Goal: Task Accomplishment & Management: Complete application form

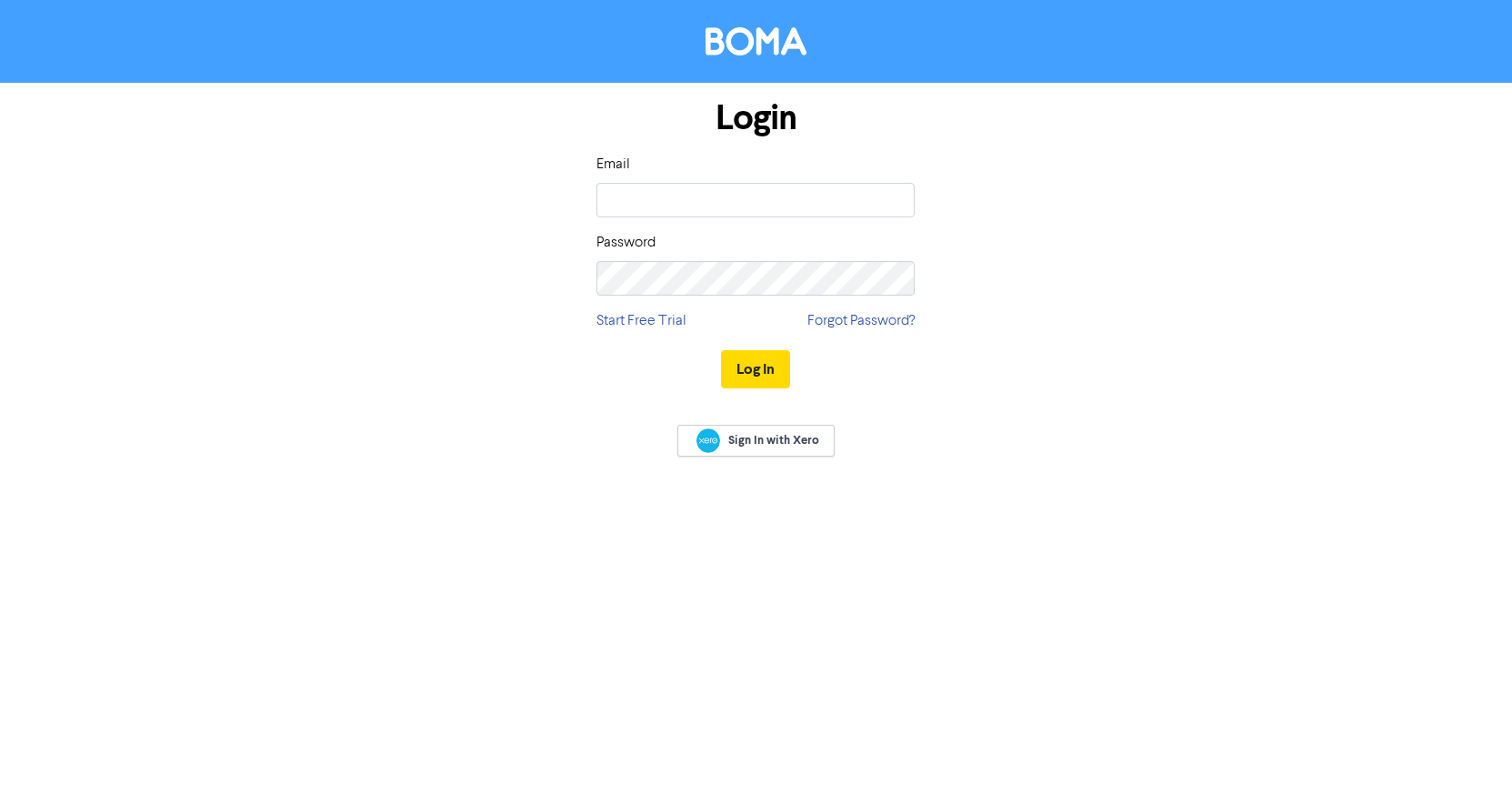
type input "[PERSON_NAME][EMAIL_ADDRESS][DOMAIN_NAME]"
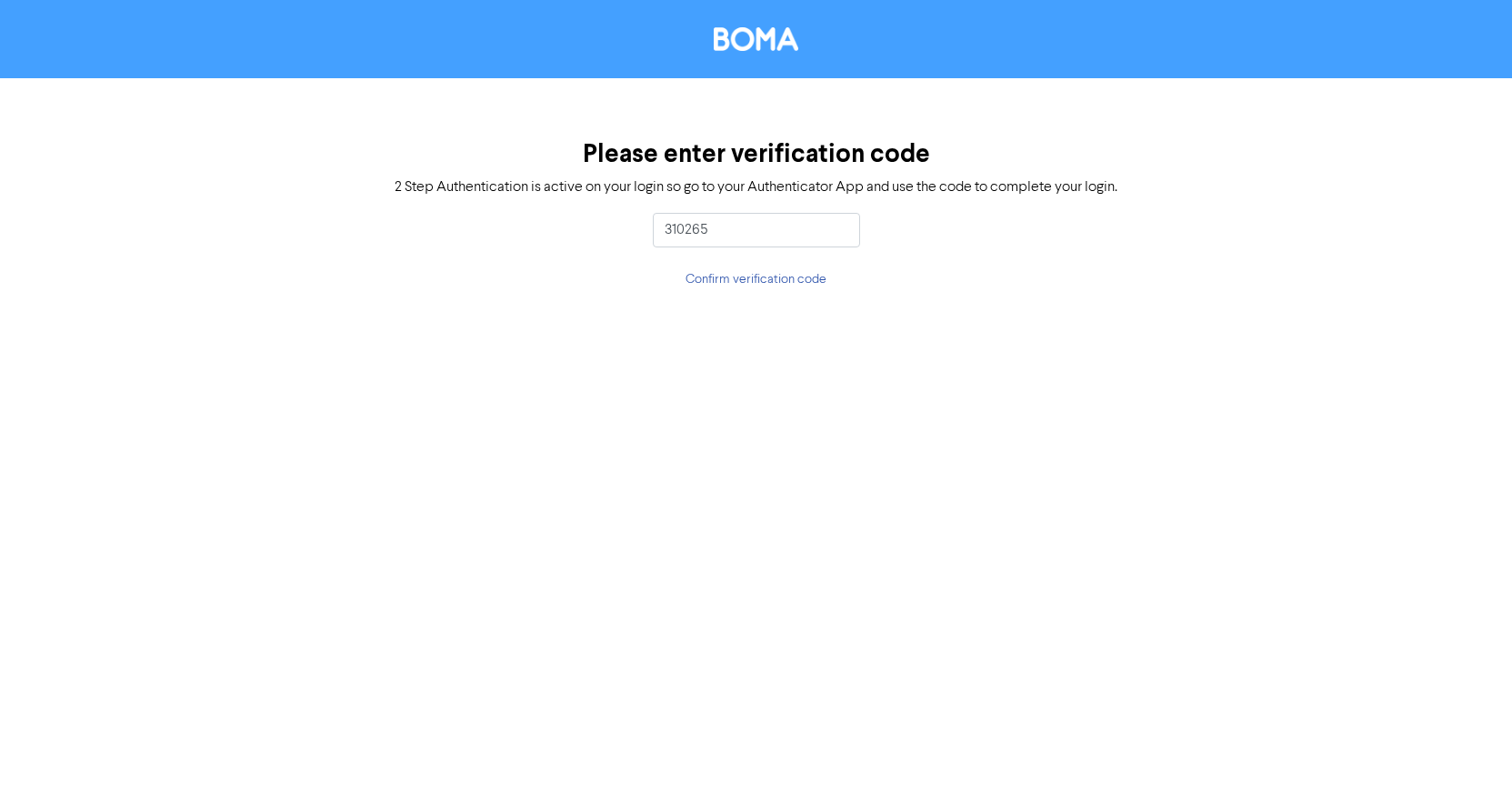
type input "310265"
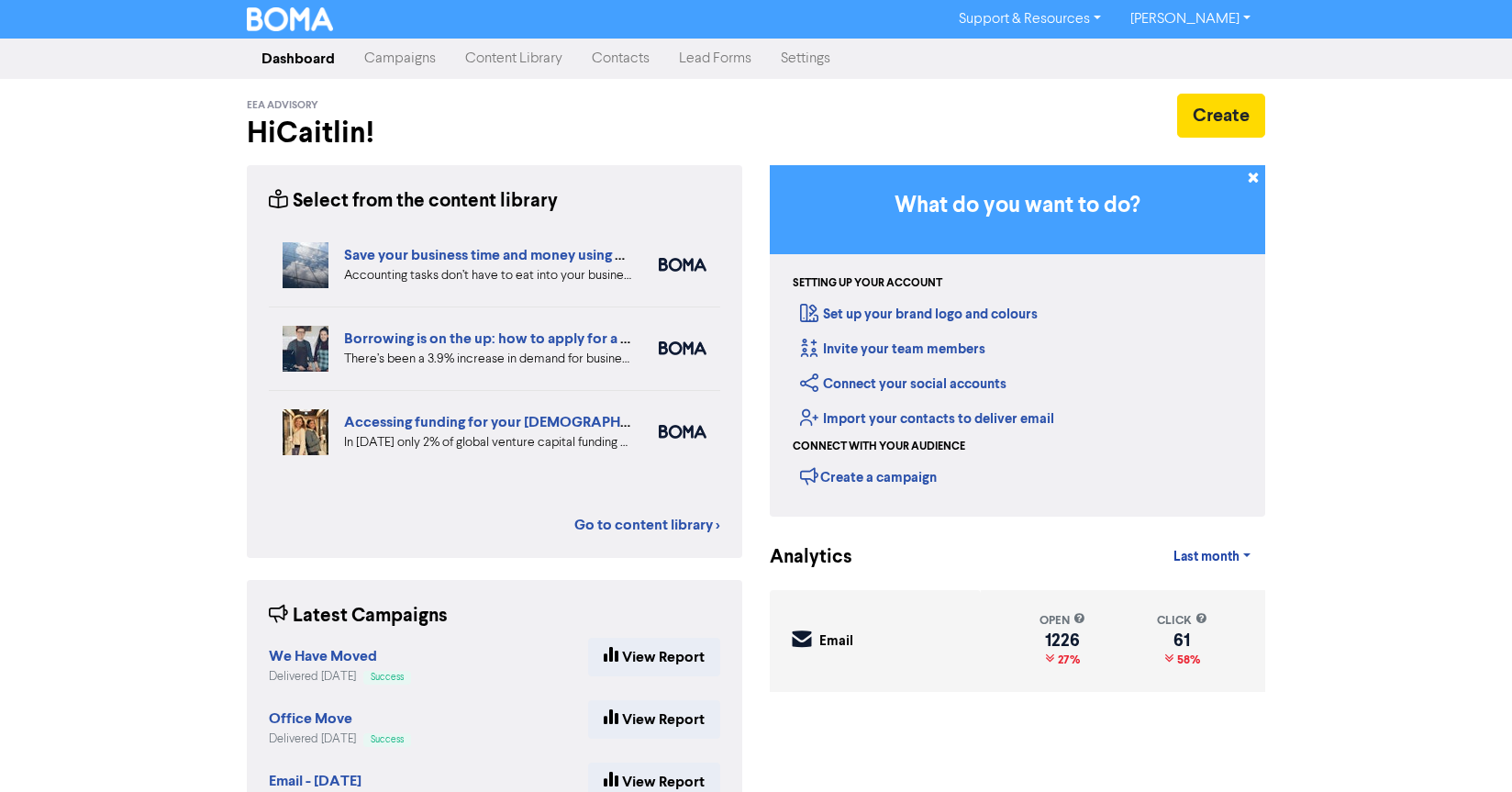
click at [605, 59] on link "Contacts" at bounding box center [620, 59] width 87 height 37
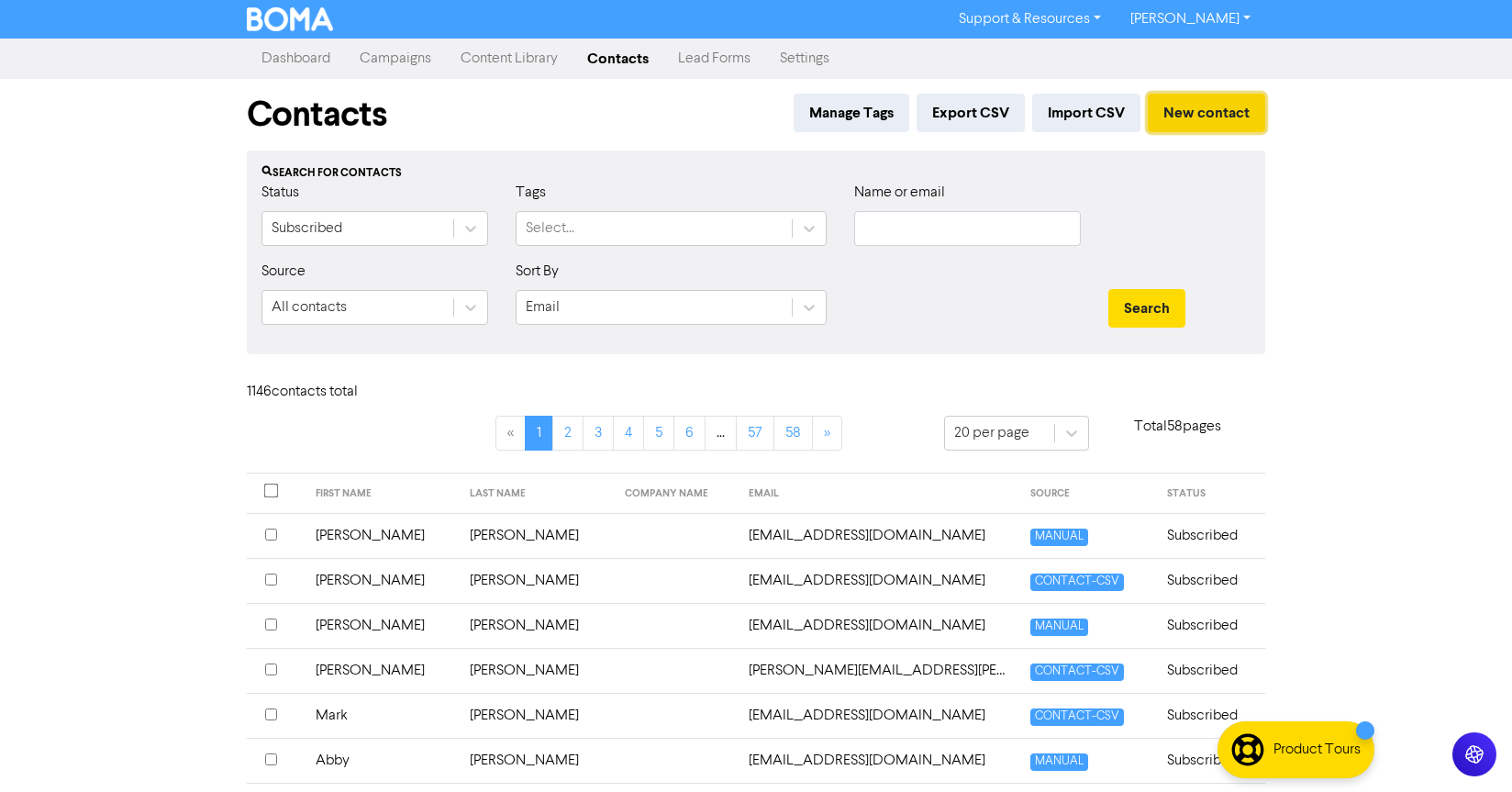
click at [1179, 107] on button "New contact" at bounding box center [1207, 113] width 118 height 39
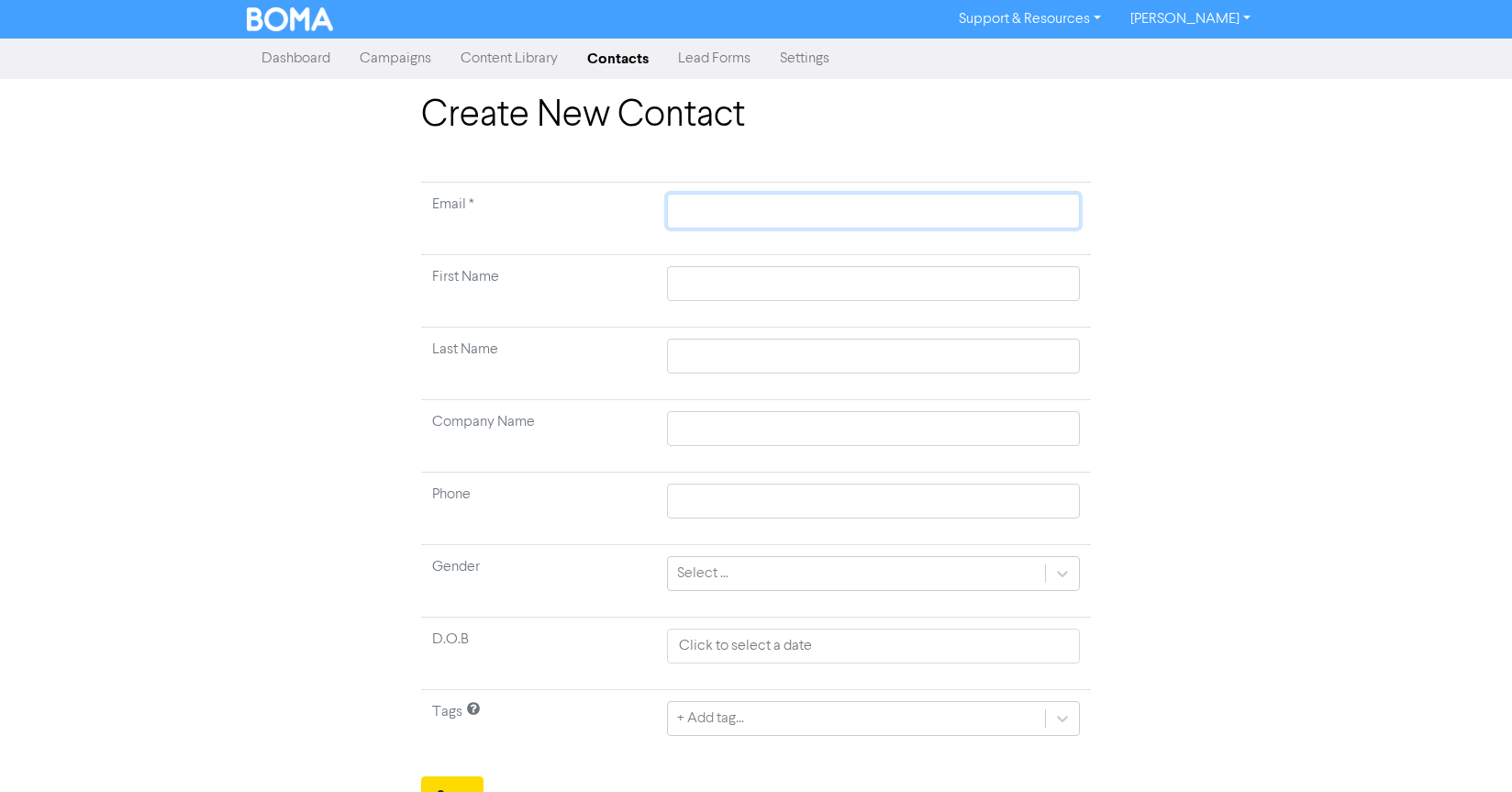
drag, startPoint x: 705, startPoint y: 218, endPoint x: 755, endPoint y: 194, distance: 55.5
click at [705, 218] on input "text" at bounding box center [872, 211] width 413 height 35
click at [714, 285] on td at bounding box center [873, 291] width 435 height 72
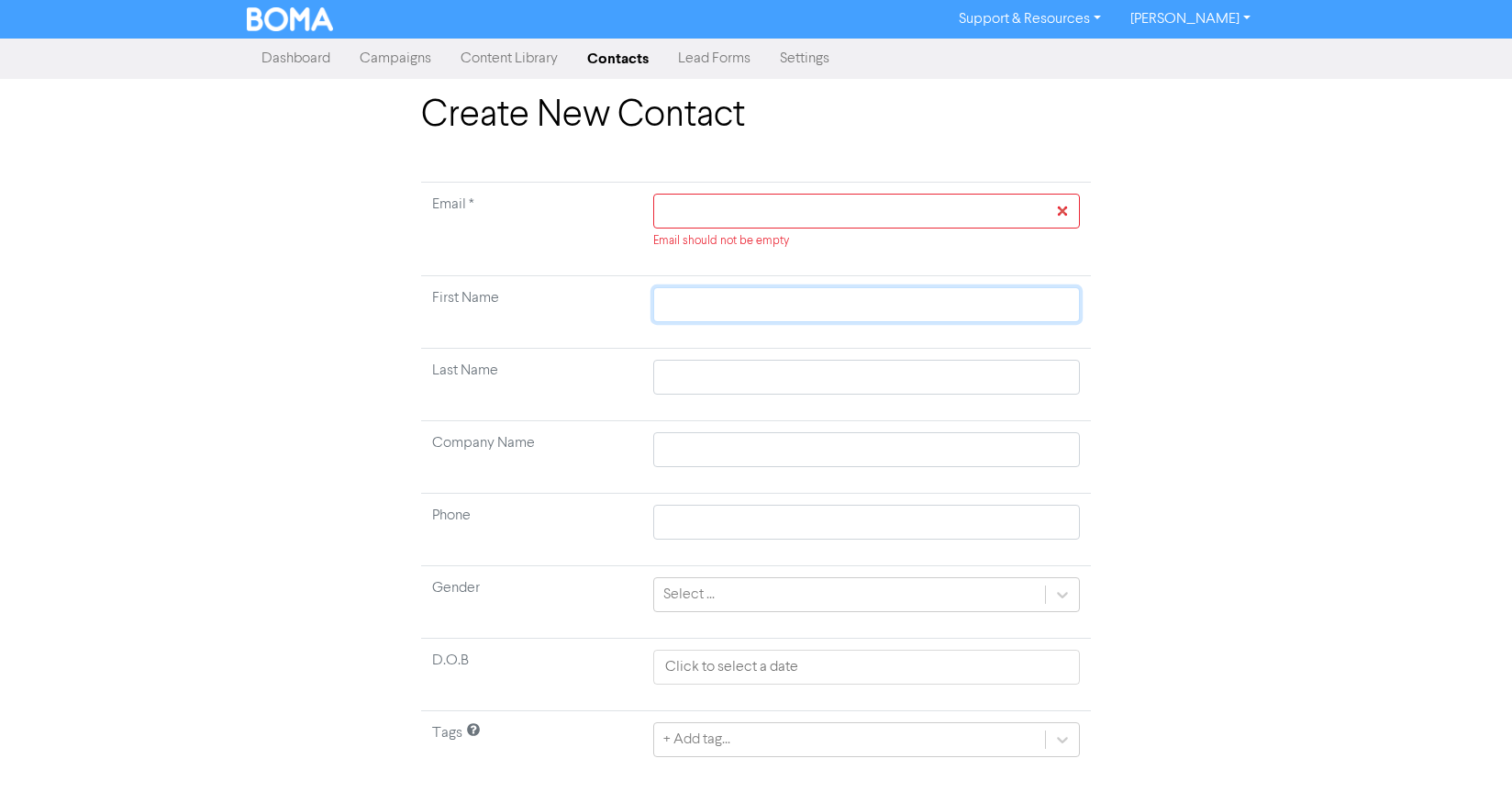
paste input "Carel"
type input "Carel"
click at [736, 399] on td at bounding box center [867, 384] width 448 height 72
click at [738, 385] on input "text" at bounding box center [867, 377] width 427 height 35
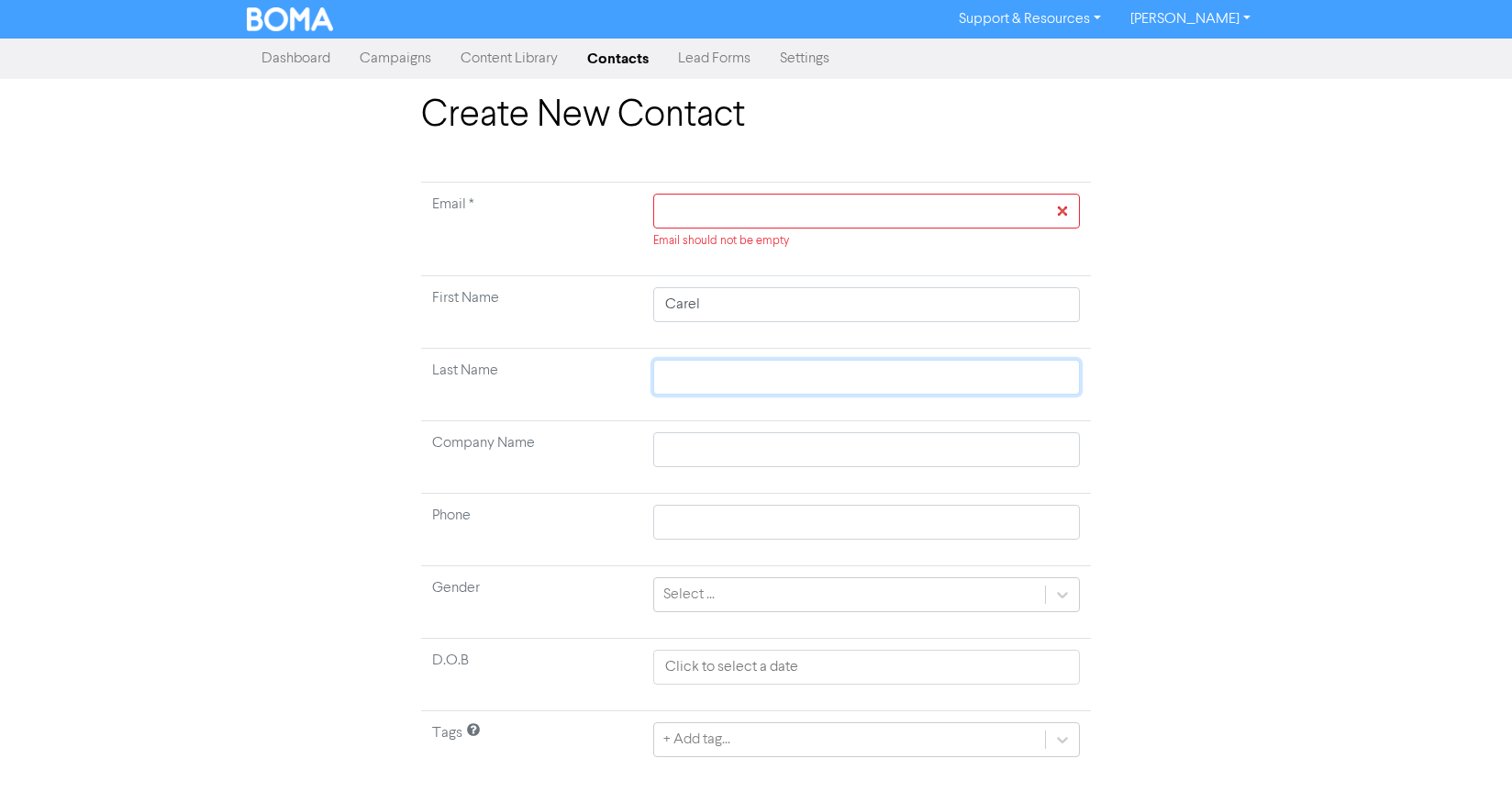
paste input "Pieterse"
type input "Pieterse"
click at [790, 213] on input "text" at bounding box center [867, 211] width 427 height 35
paste input "[EMAIL_ADDRESS][DOMAIN_NAME]"
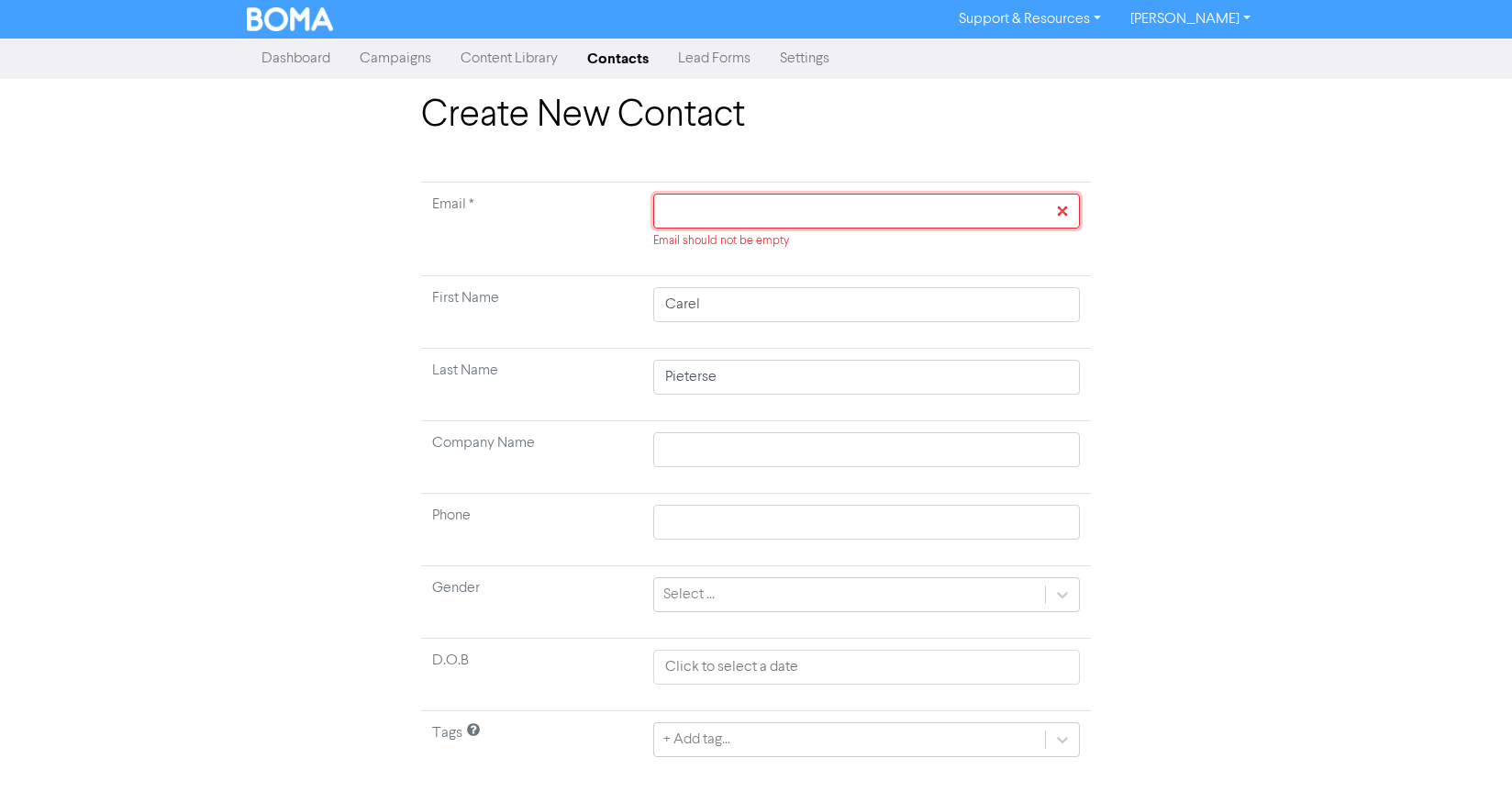
type input "[EMAIL_ADDRESS][DOMAIN_NAME]"
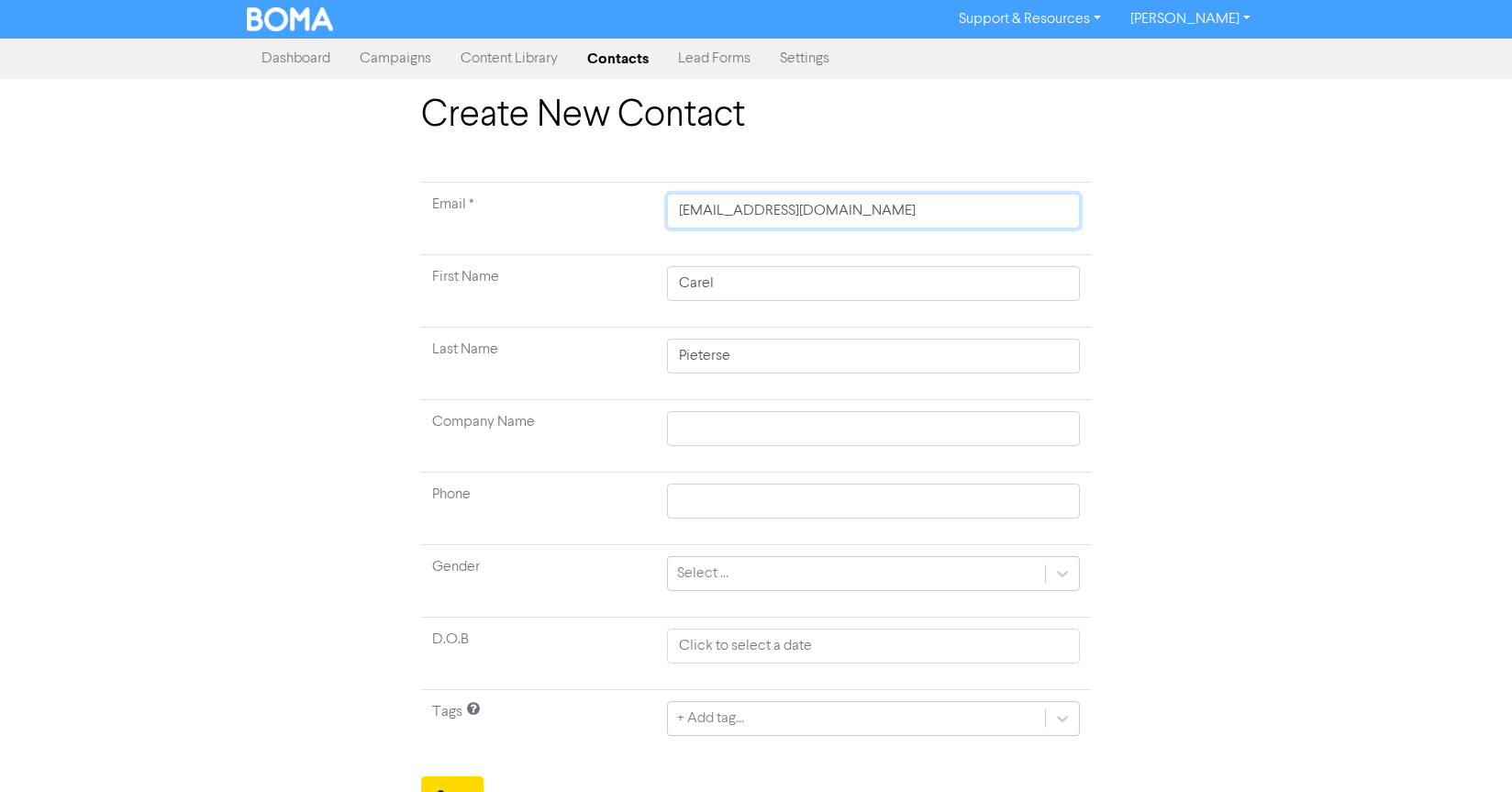
type input "[EMAIL_ADDRESS][DOMAIN_NAME]"
click at [1210, 284] on div "Create New Contact Email * [PERSON_NAME][EMAIL_ADDRESS][DOMAIN_NAME] First Name…" at bounding box center [756, 454] width 1046 height 721
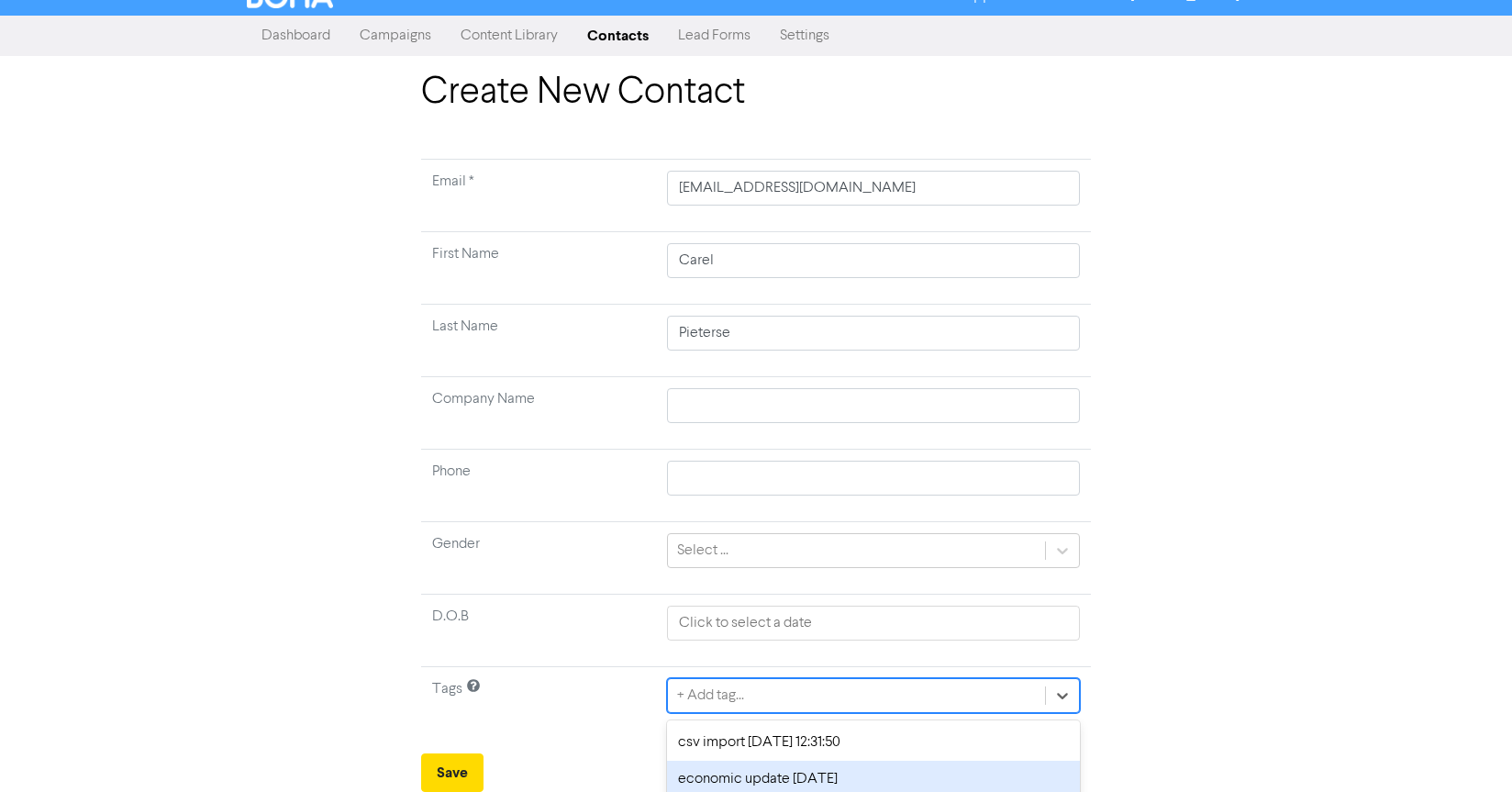
scroll to position [105, 0]
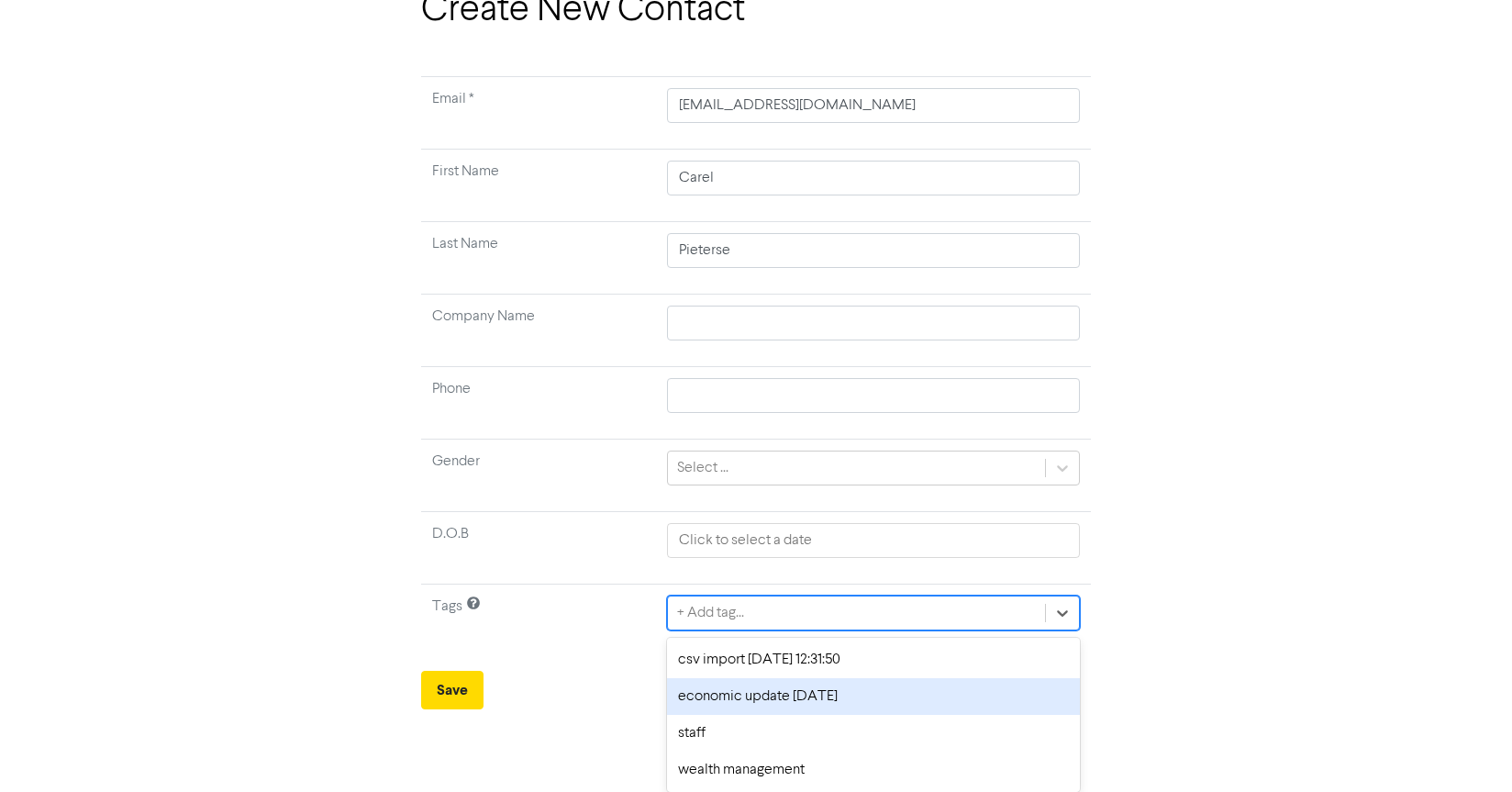
click at [813, 630] on div "option economic update [DATE] focused, 2 of 4. 4 results available. Use Up and …" at bounding box center [872, 612] width 413 height 35
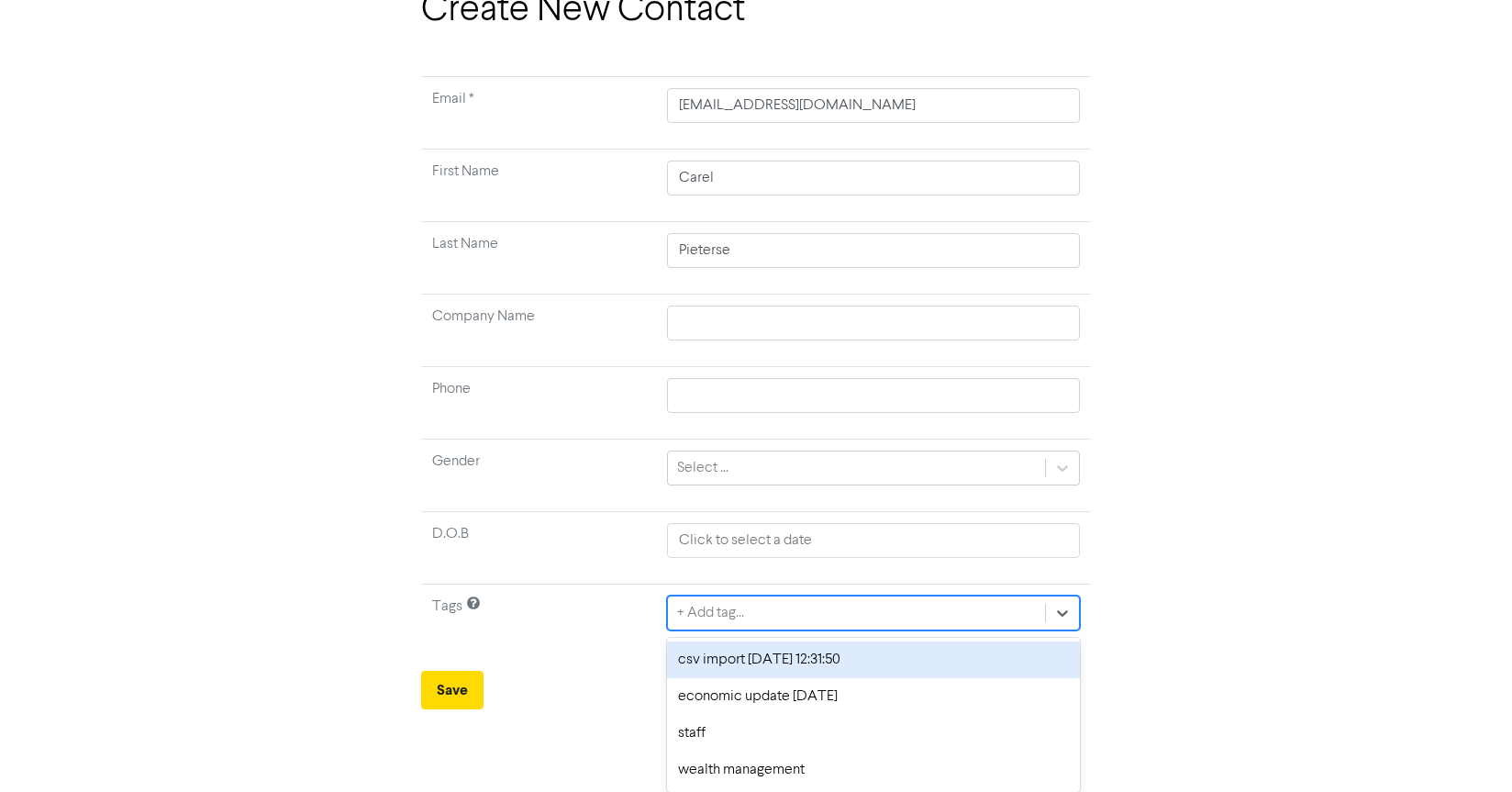
click at [834, 669] on div "csv import [DATE] 12:31:50" at bounding box center [872, 660] width 413 height 37
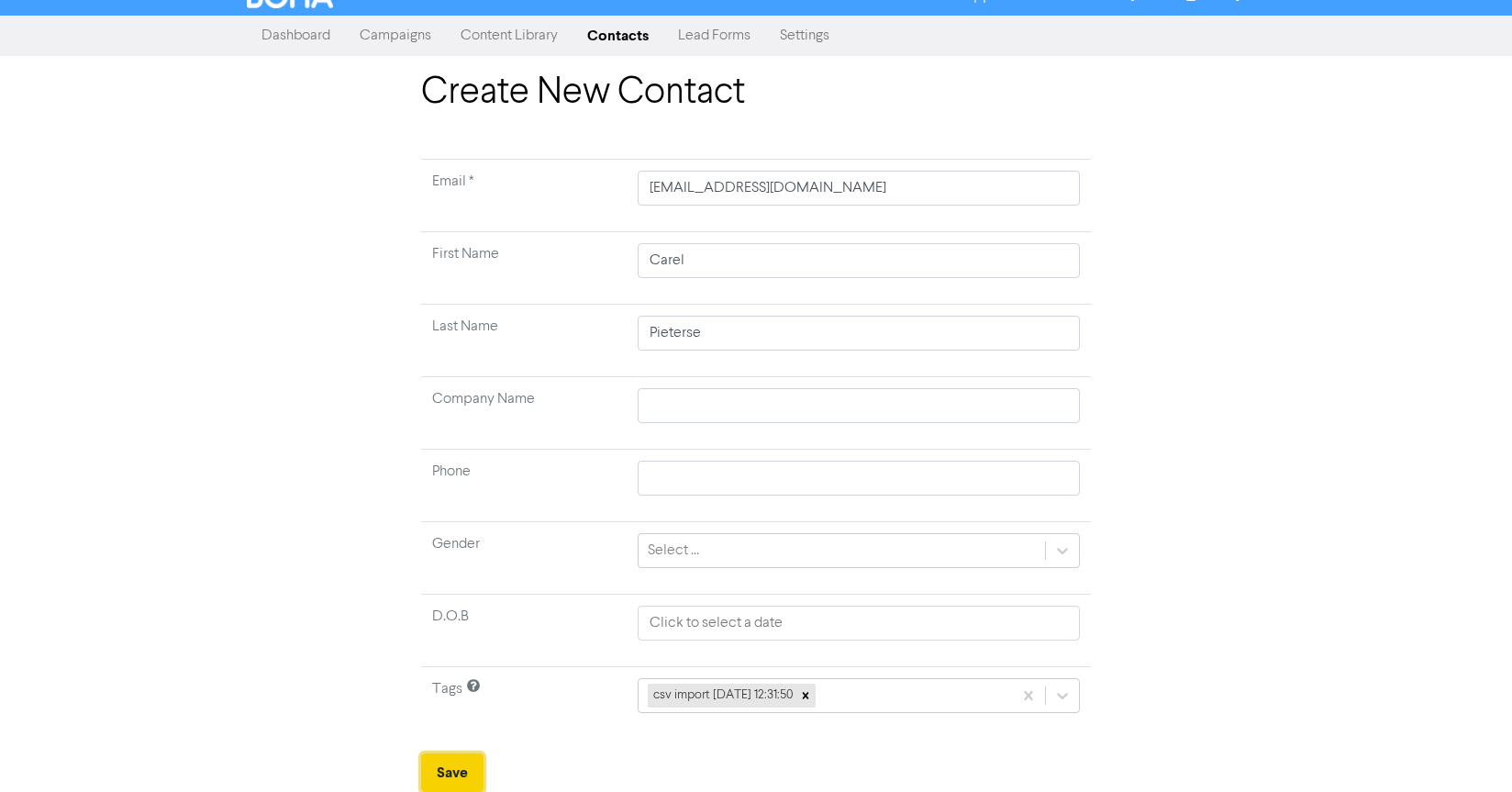
click at [466, 773] on button "Save" at bounding box center [452, 773] width 63 height 39
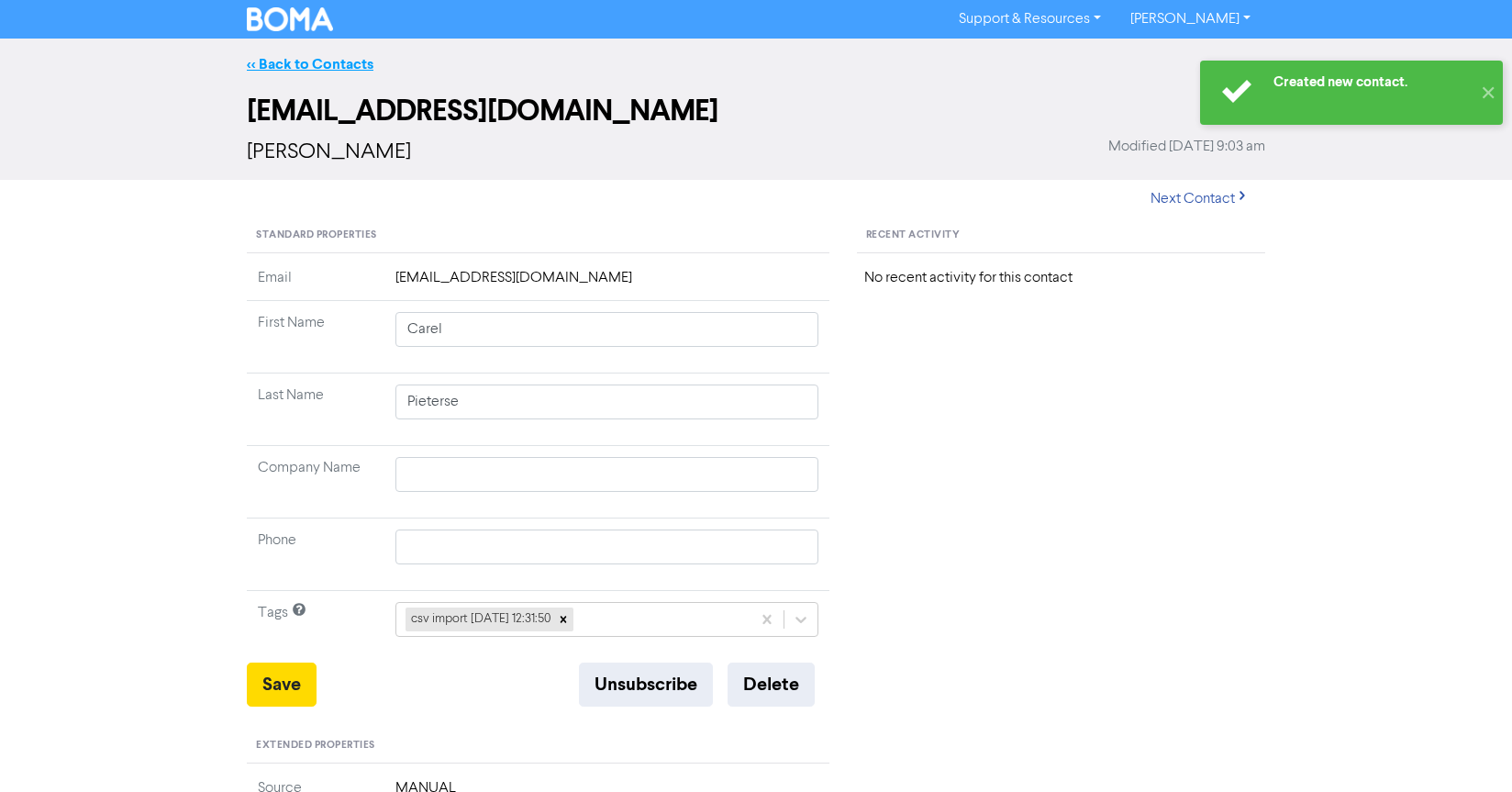
click at [331, 61] on link "<< Back to Contacts" at bounding box center [309, 64] width 127 height 18
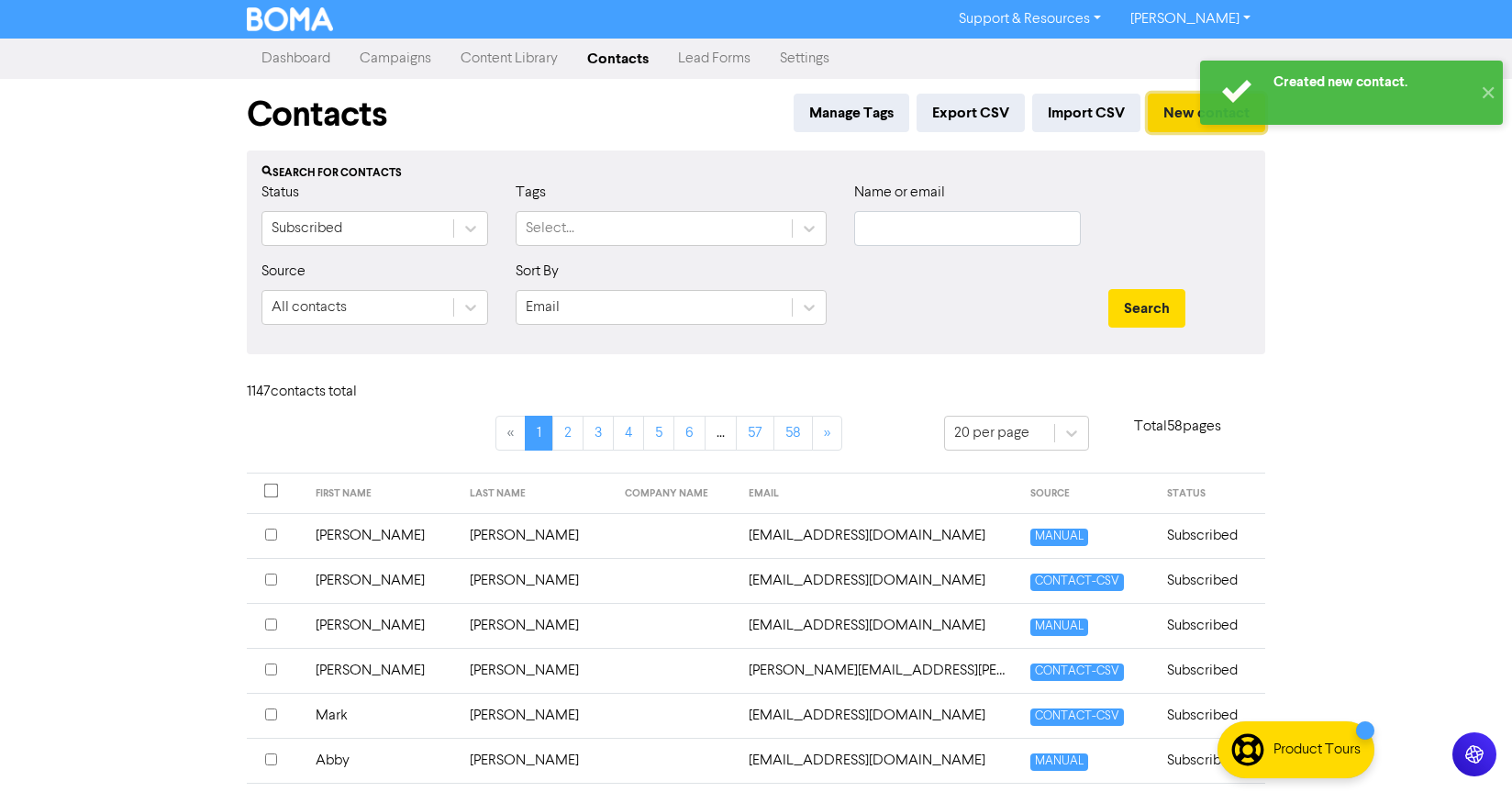
click at [1175, 122] on button "New contact" at bounding box center [1207, 113] width 118 height 39
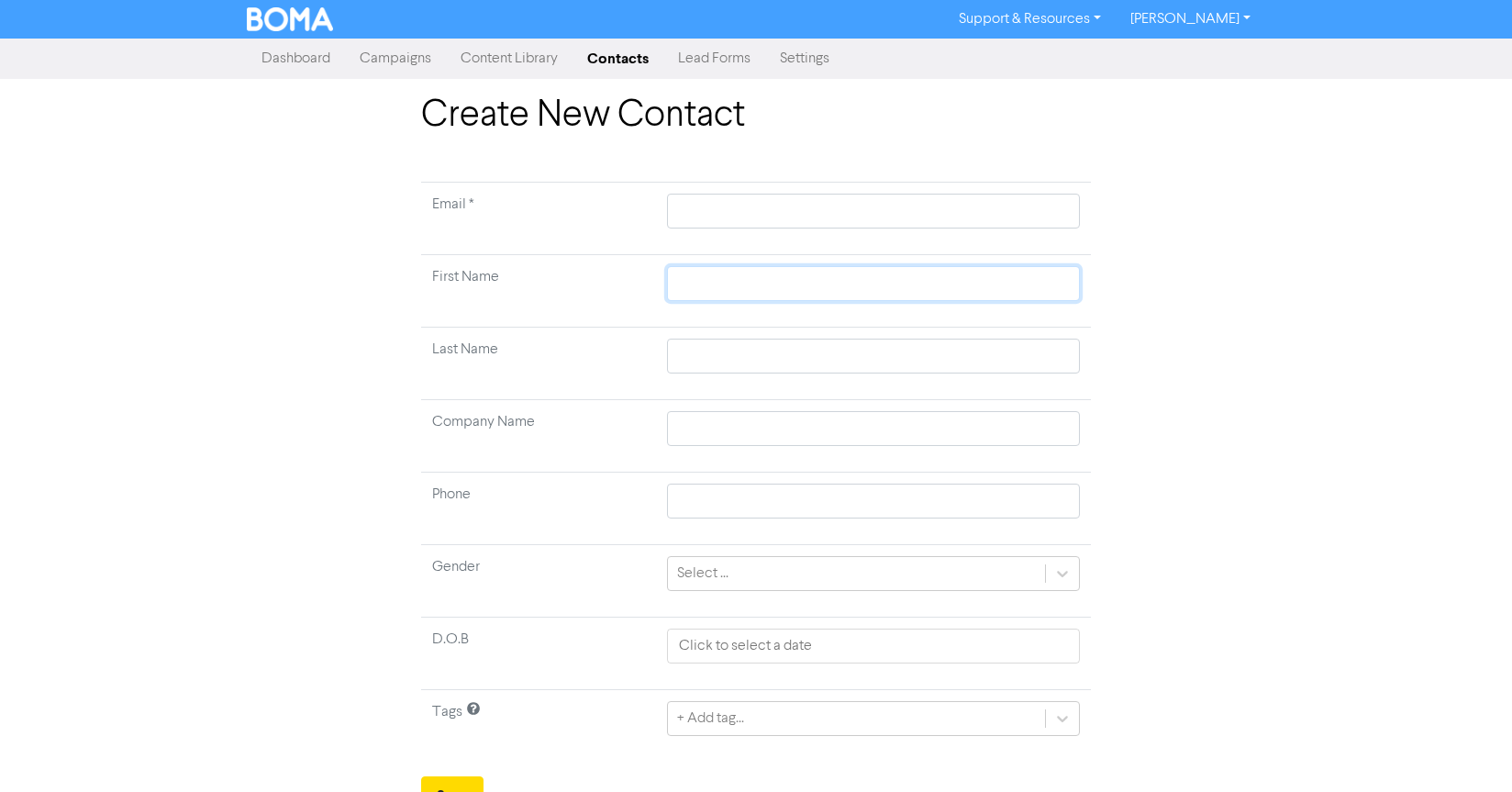
click at [713, 280] on input "text" at bounding box center [872, 283] width 413 height 35
paste input "[PERSON_NAME]"
type input "[PERSON_NAME]"
click at [905, 202] on input "text" at bounding box center [872, 211] width 413 height 35
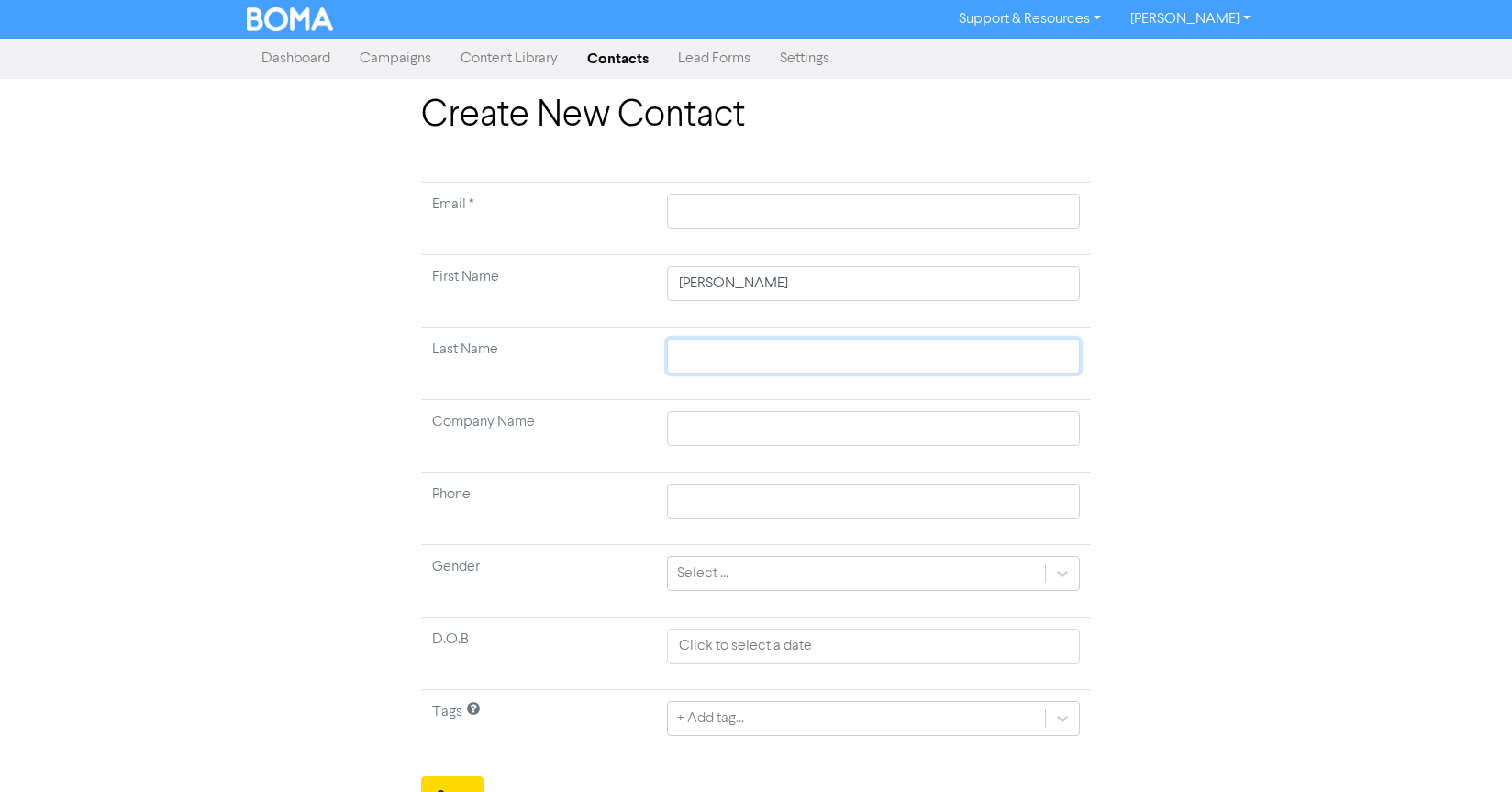
click at [821, 344] on tbody "Email * First Name [PERSON_NAME] Last Name Company Name Phone Gender Select ...…" at bounding box center [756, 472] width 670 height 580
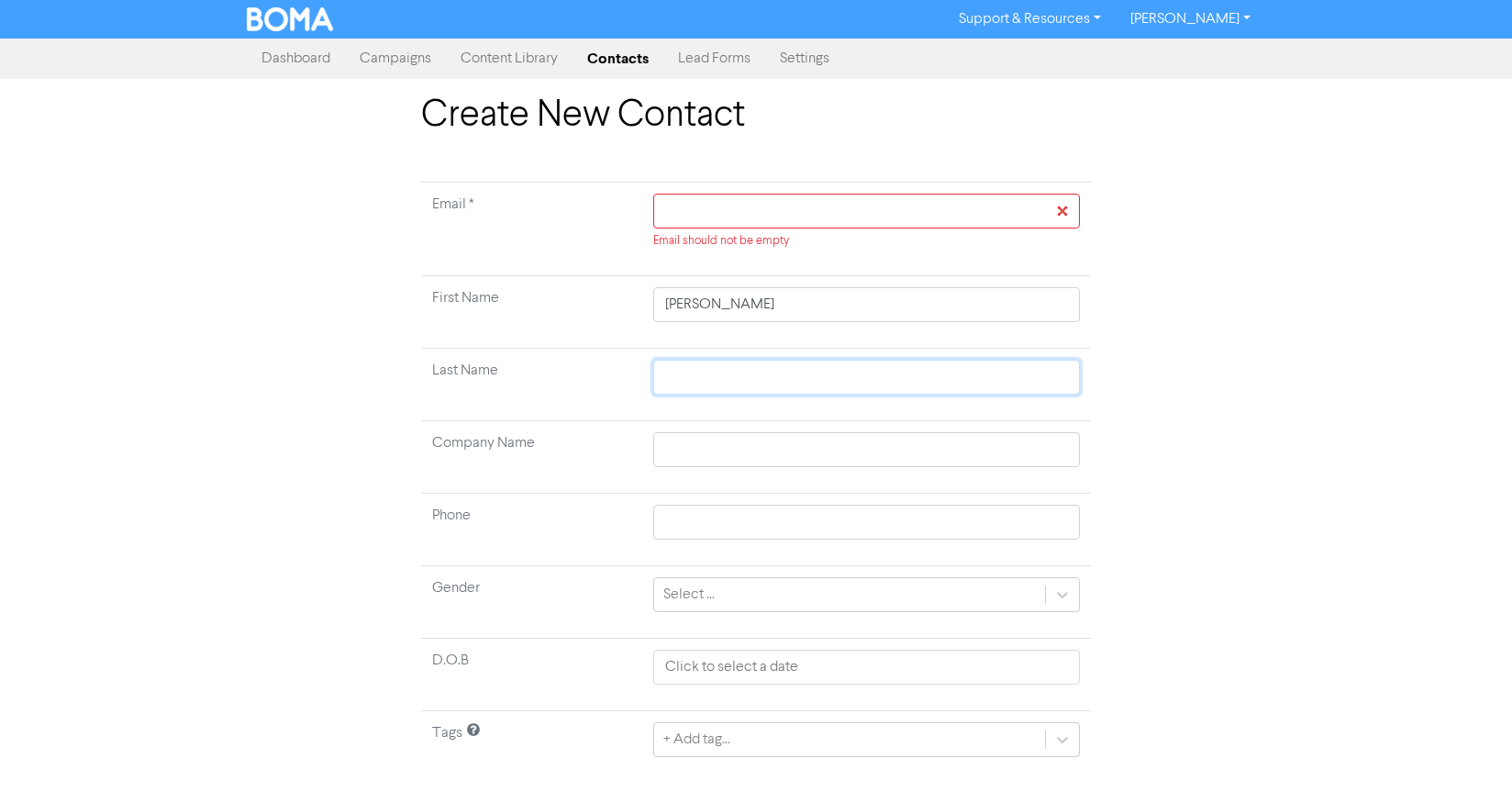
paste input "Pieterse"
type input "Pieterse"
click at [710, 215] on input "text" at bounding box center [867, 211] width 427 height 35
paste input "[EMAIL_ADDRESS][DOMAIN_NAME]"
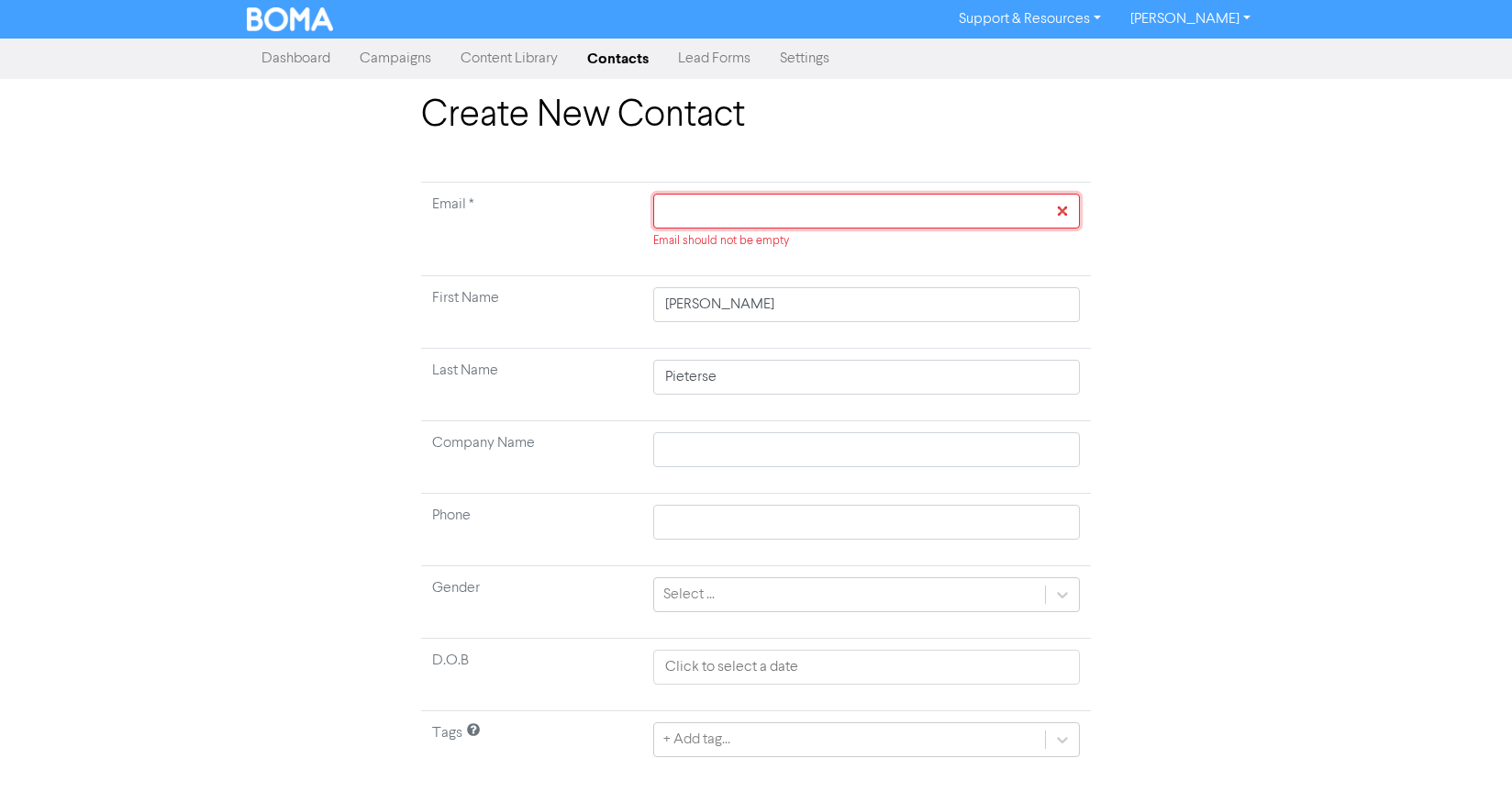
type input "[EMAIL_ADDRESS][DOMAIN_NAME]"
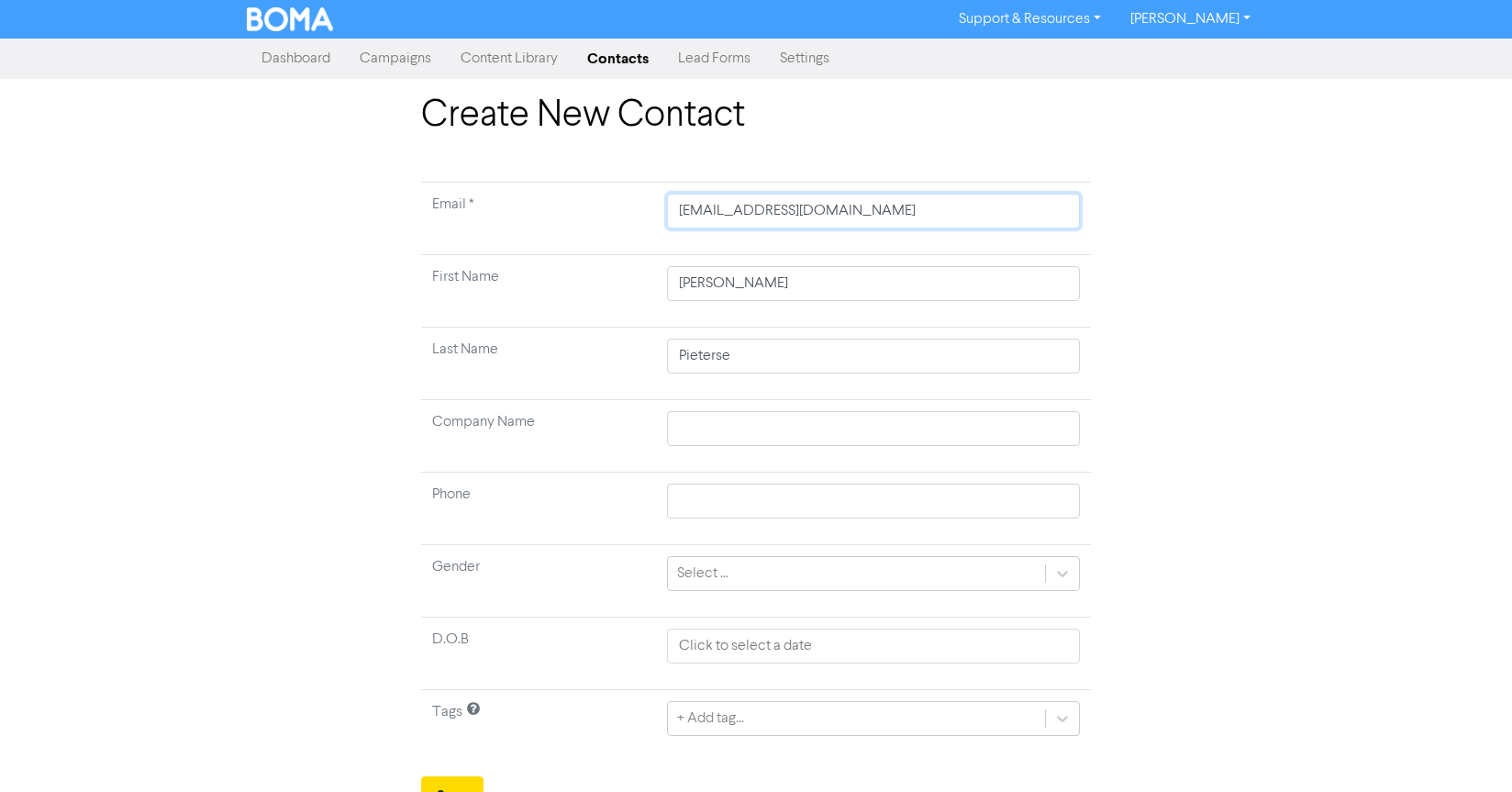
type input "[EMAIL_ADDRESS][DOMAIN_NAME]"
click at [1224, 315] on div "Create New Contact Email * [PERSON_NAME][EMAIL_ADDRESS][DOMAIN_NAME] First Name…" at bounding box center [756, 454] width 1046 height 721
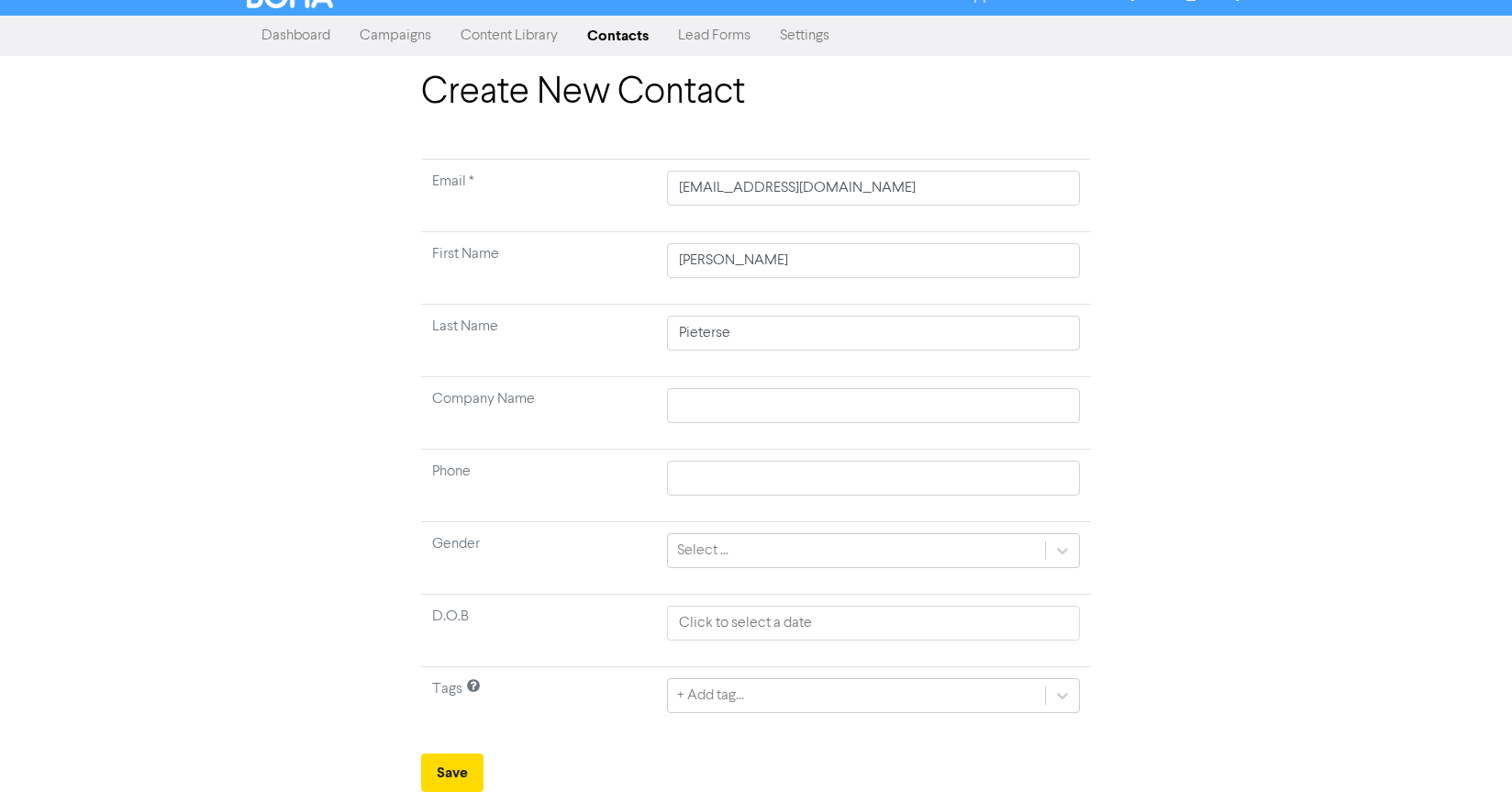
click at [752, 723] on td "+ Add tag..." at bounding box center [873, 702] width 435 height 72
click at [758, 711] on div "+ Add tag..." at bounding box center [872, 695] width 413 height 35
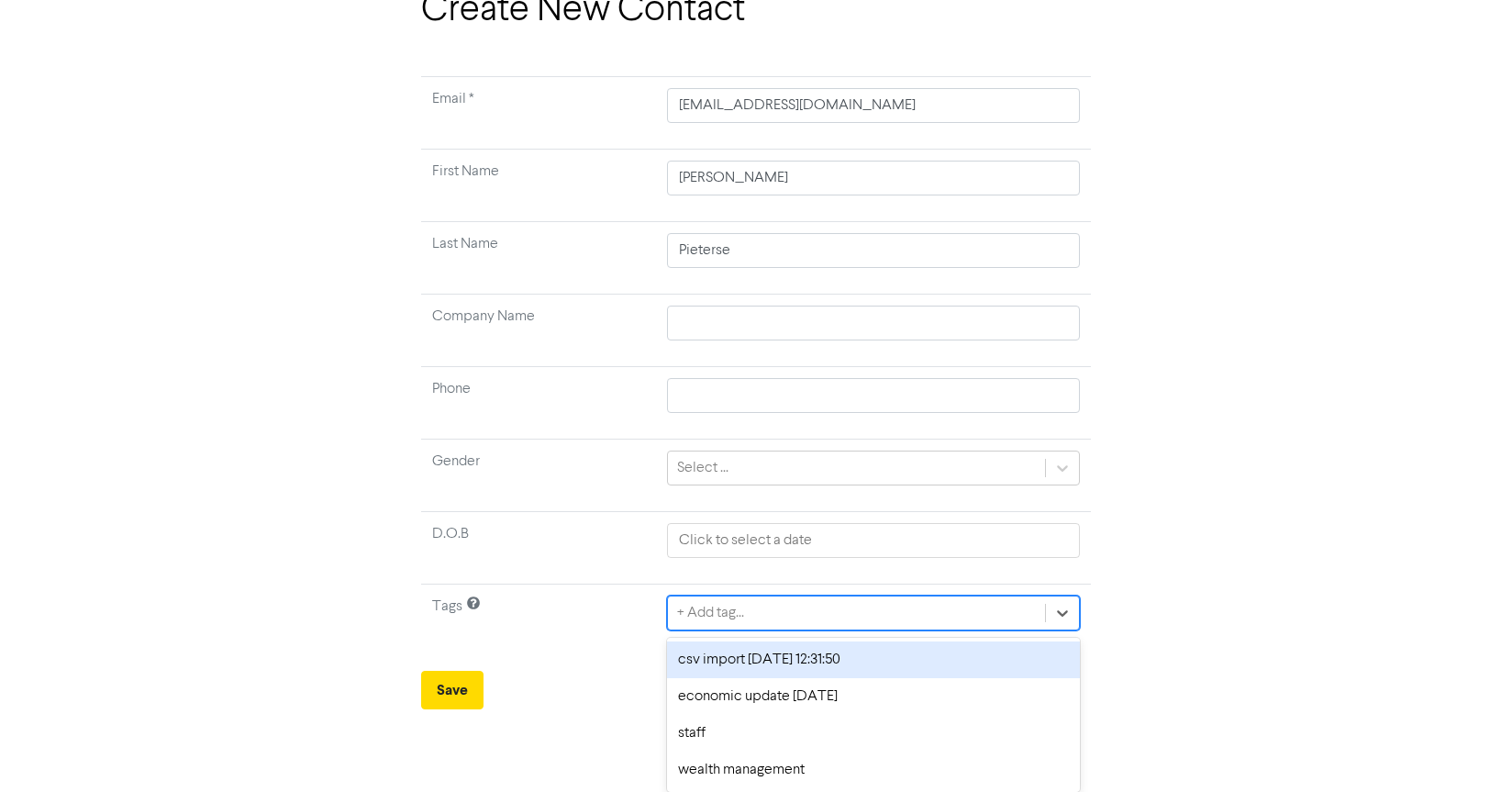
click at [775, 672] on div "csv import [DATE] 12:31:50" at bounding box center [872, 660] width 413 height 37
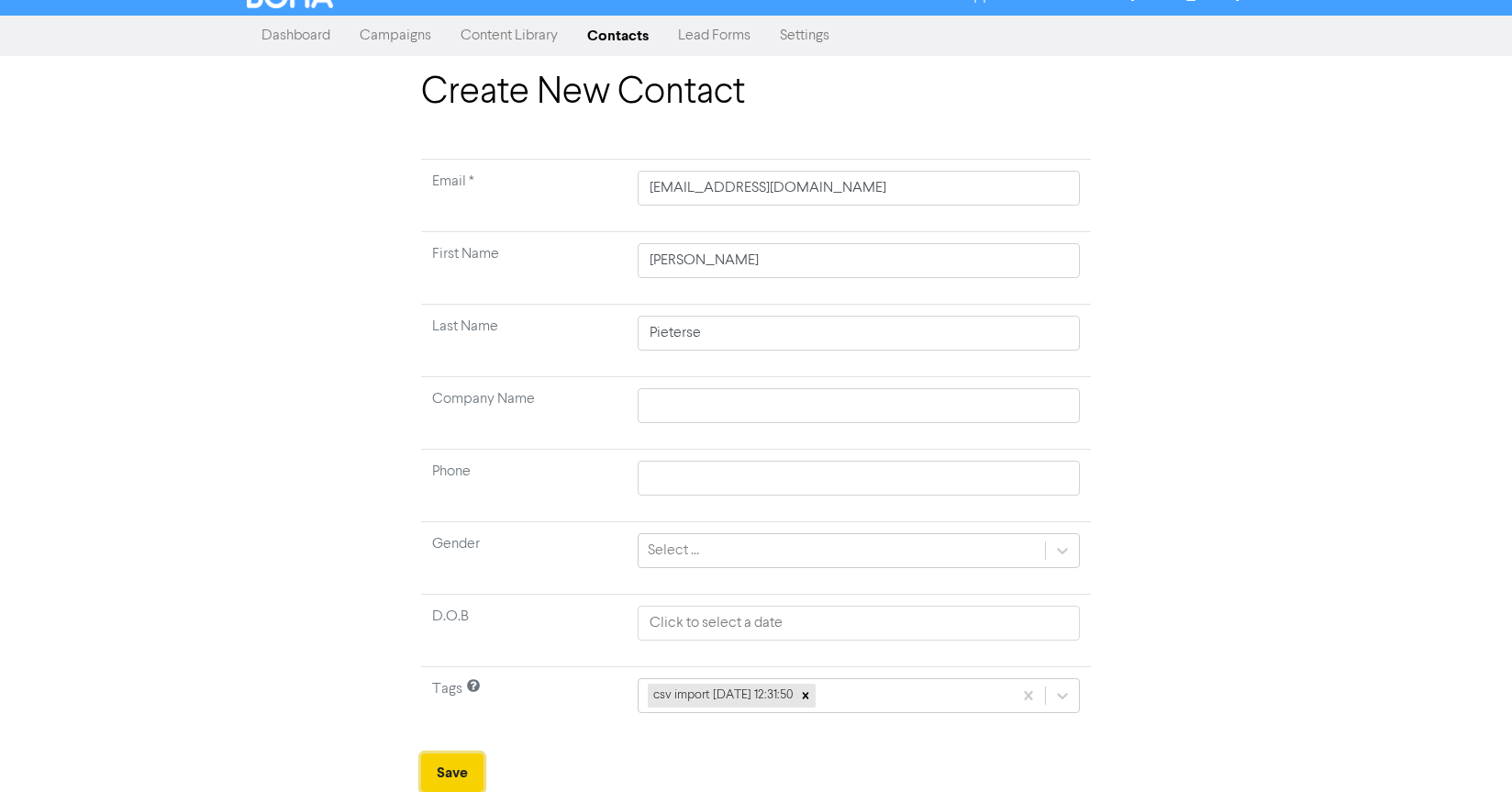
click at [463, 757] on button "Save" at bounding box center [452, 773] width 63 height 39
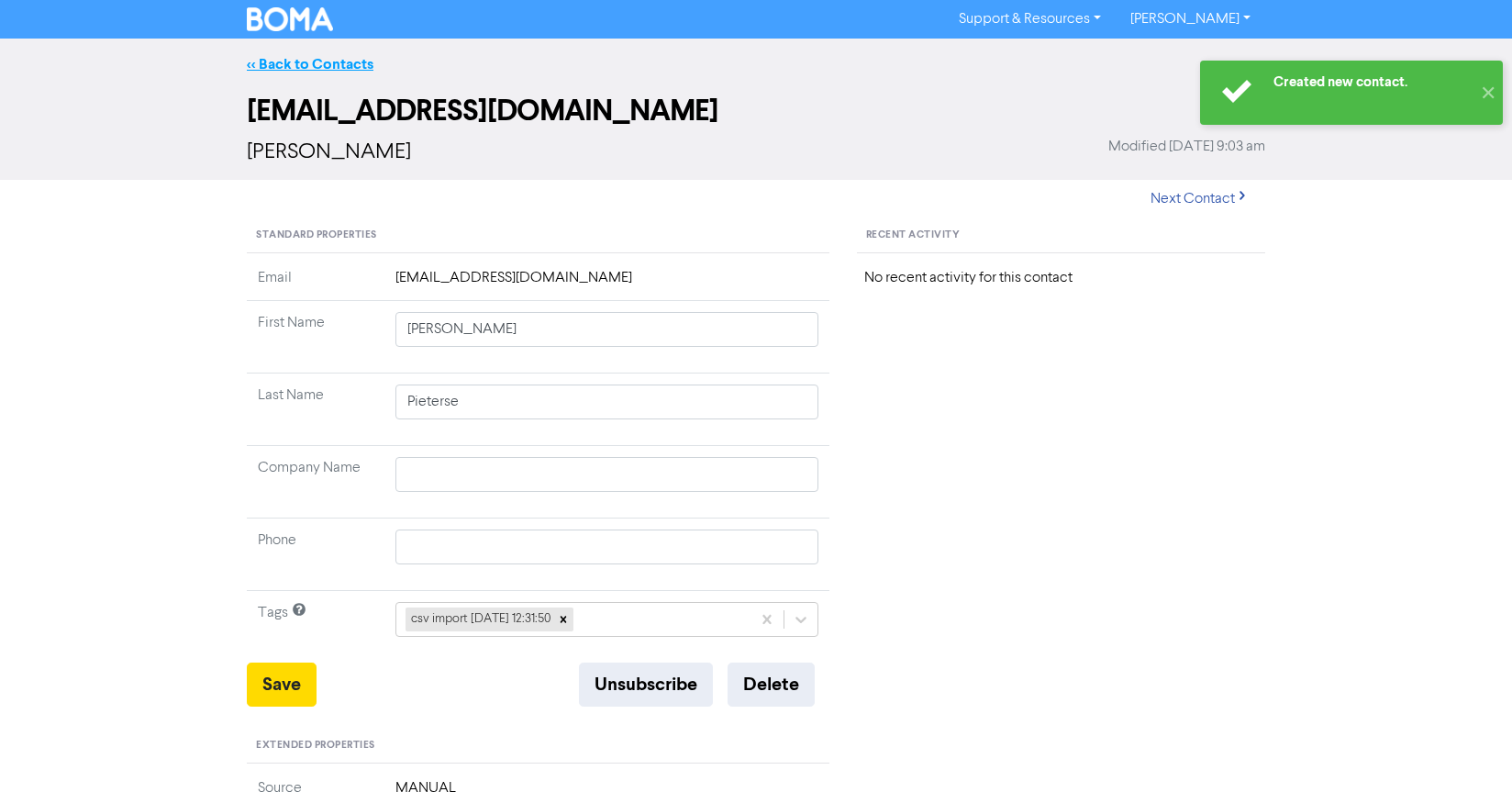
click at [336, 66] on link "<< Back to Contacts" at bounding box center [309, 64] width 127 height 18
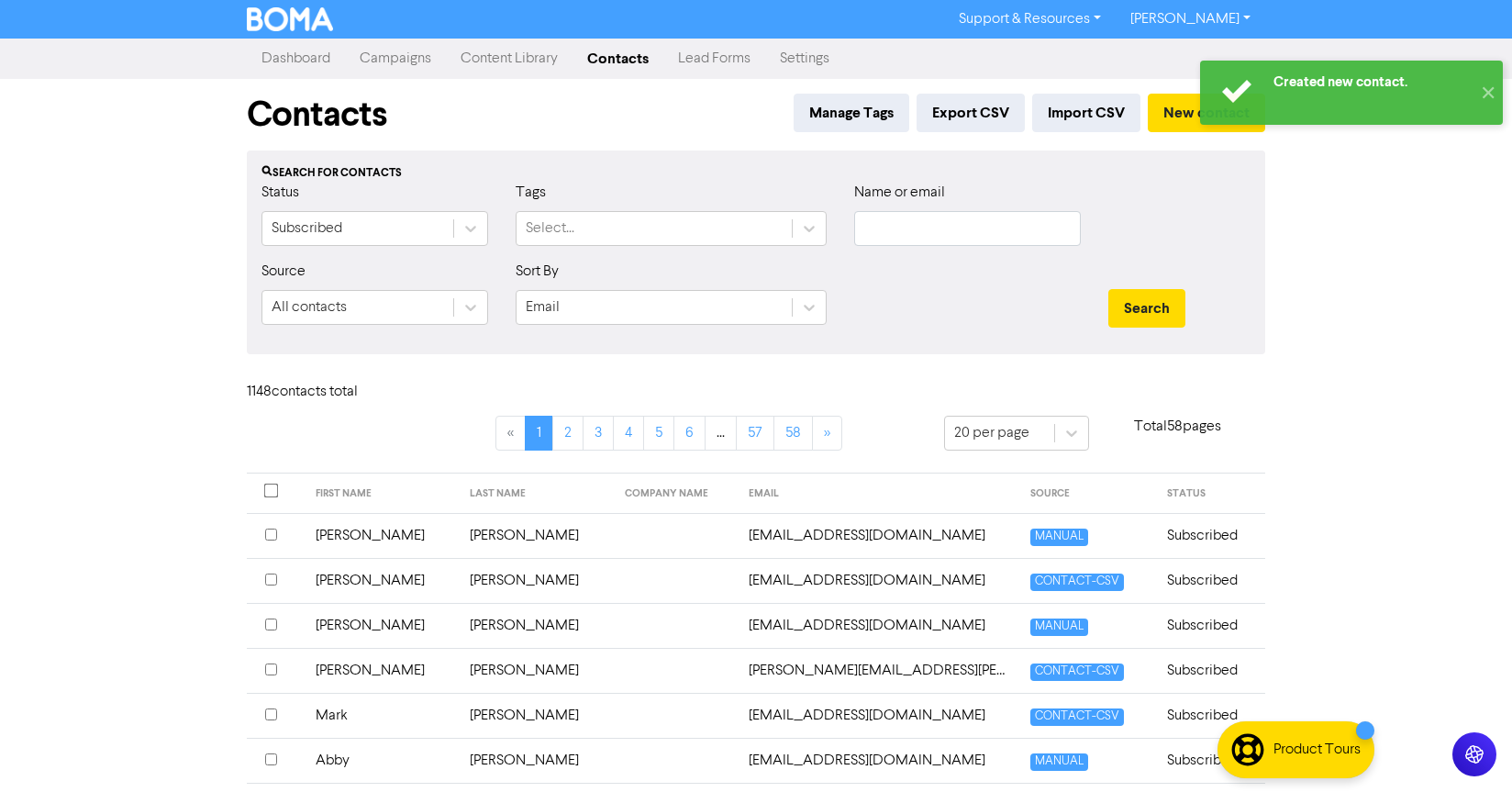
click at [944, 206] on div "Name or email" at bounding box center [967, 213] width 227 height 64
click at [950, 214] on input "text" at bounding box center [967, 228] width 227 height 35
type input "pieterse"
click at [1108, 289] on button "Search" at bounding box center [1147, 308] width 77 height 39
